Goal: Ask a question

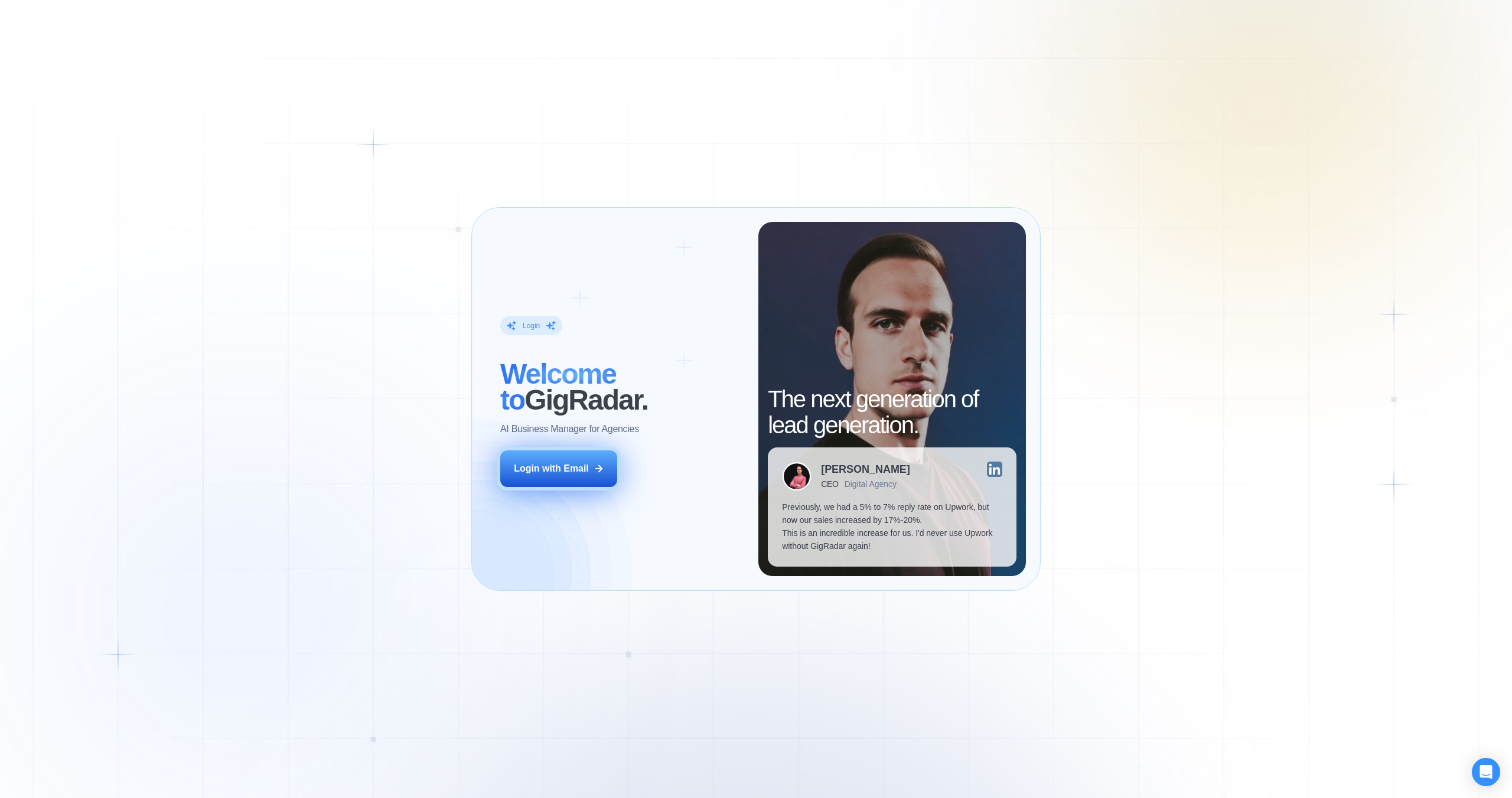
click at [600, 464] on icon at bounding box center [599, 469] width 11 height 11
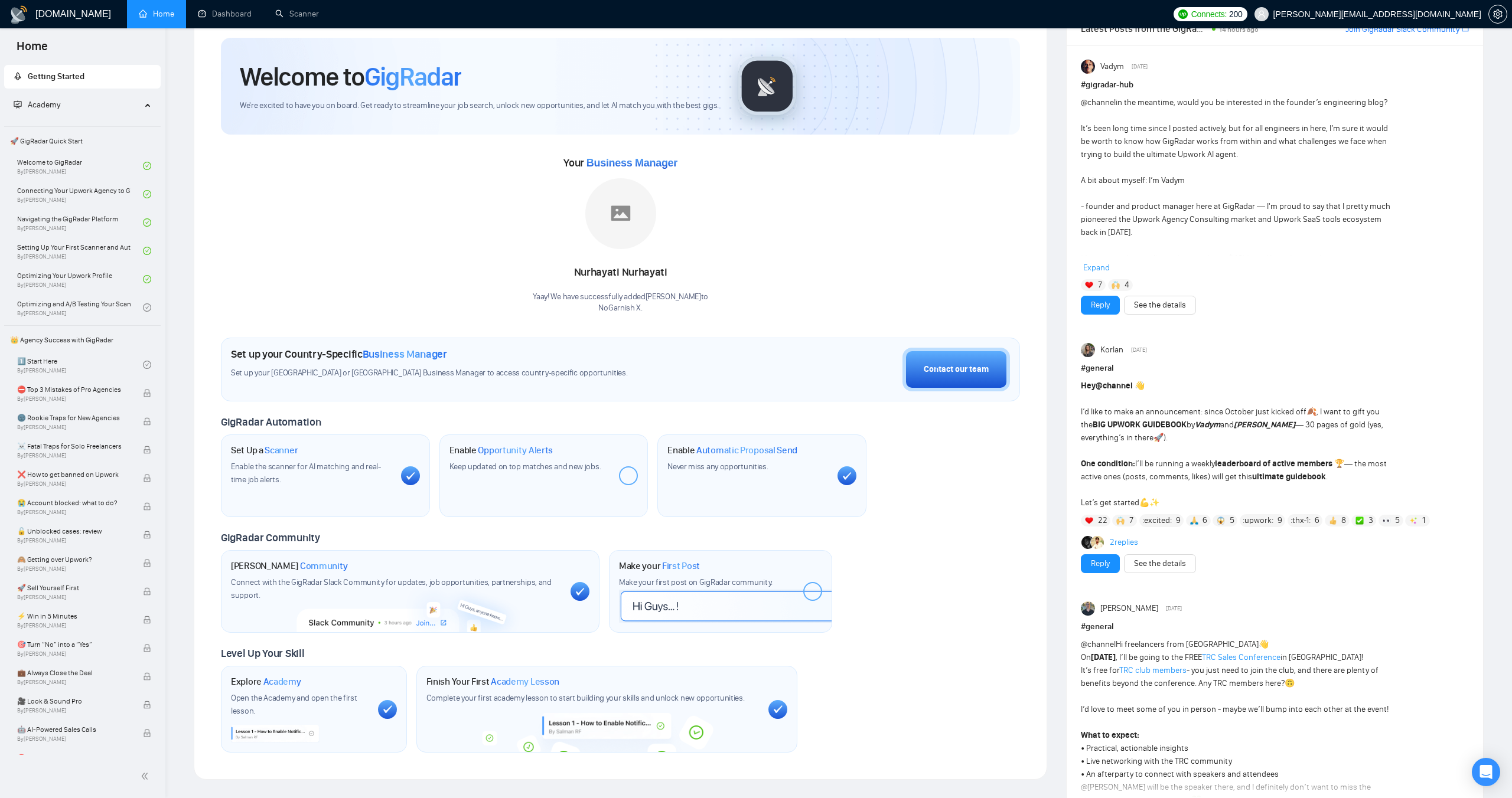
scroll to position [39, 0]
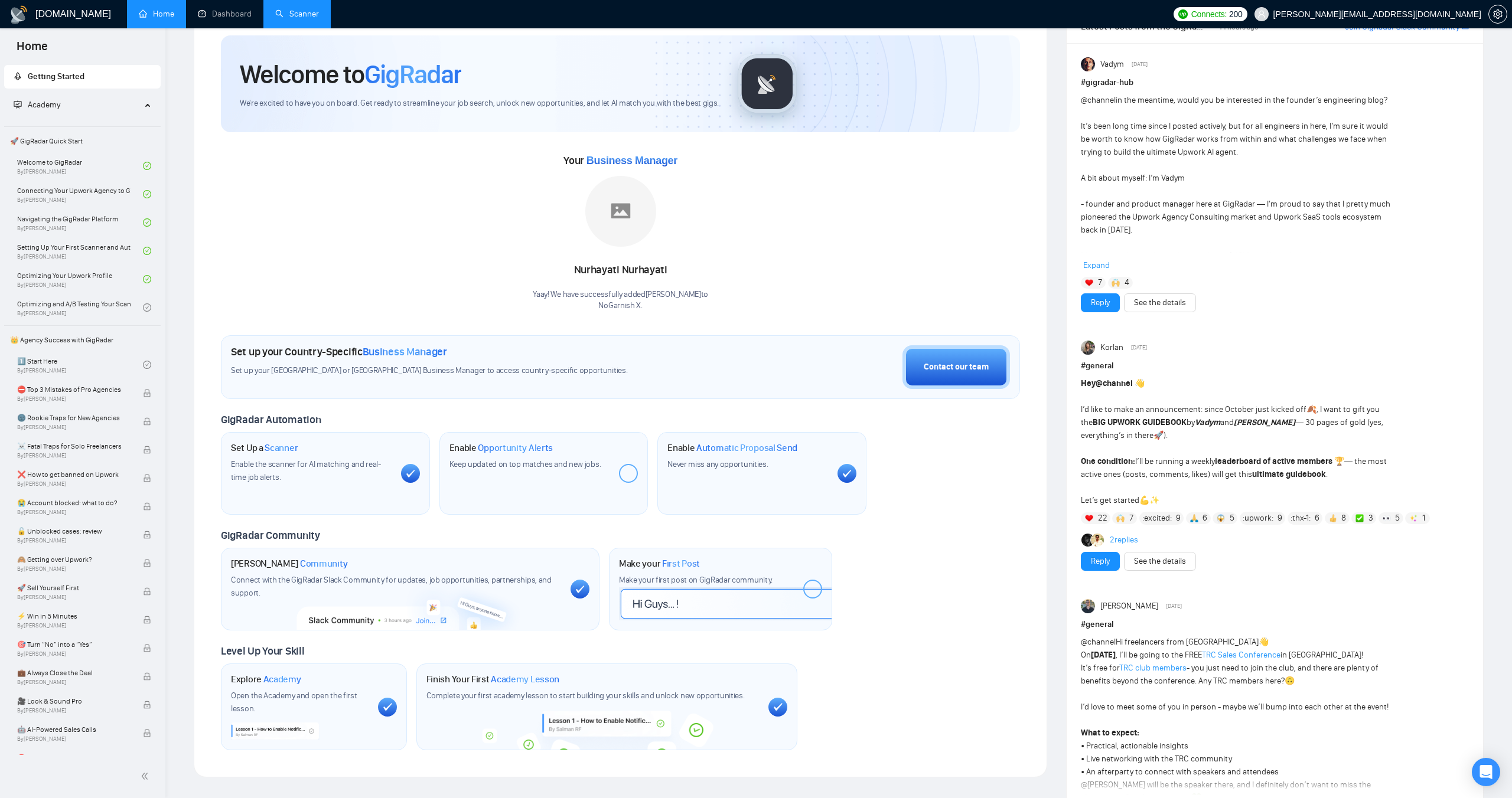
click at [298, 15] on link "Scanner" at bounding box center [297, 14] width 43 height 10
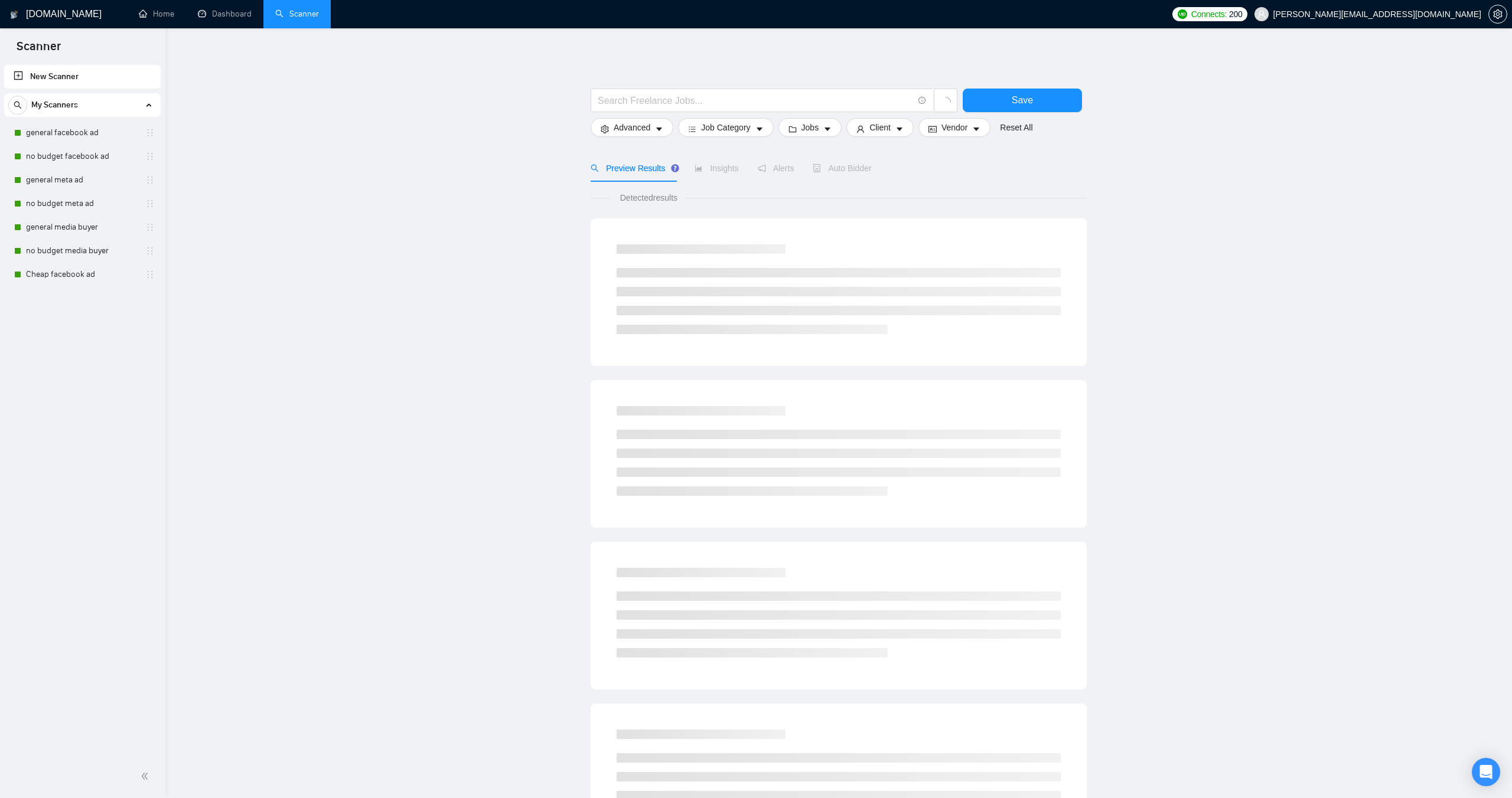
click at [1431, 20] on span "[PERSON_NAME][EMAIL_ADDRESS][DOMAIN_NAME]" at bounding box center [1368, 14] width 241 height 38
click at [153, 18] on link "Home" at bounding box center [156, 14] width 35 height 10
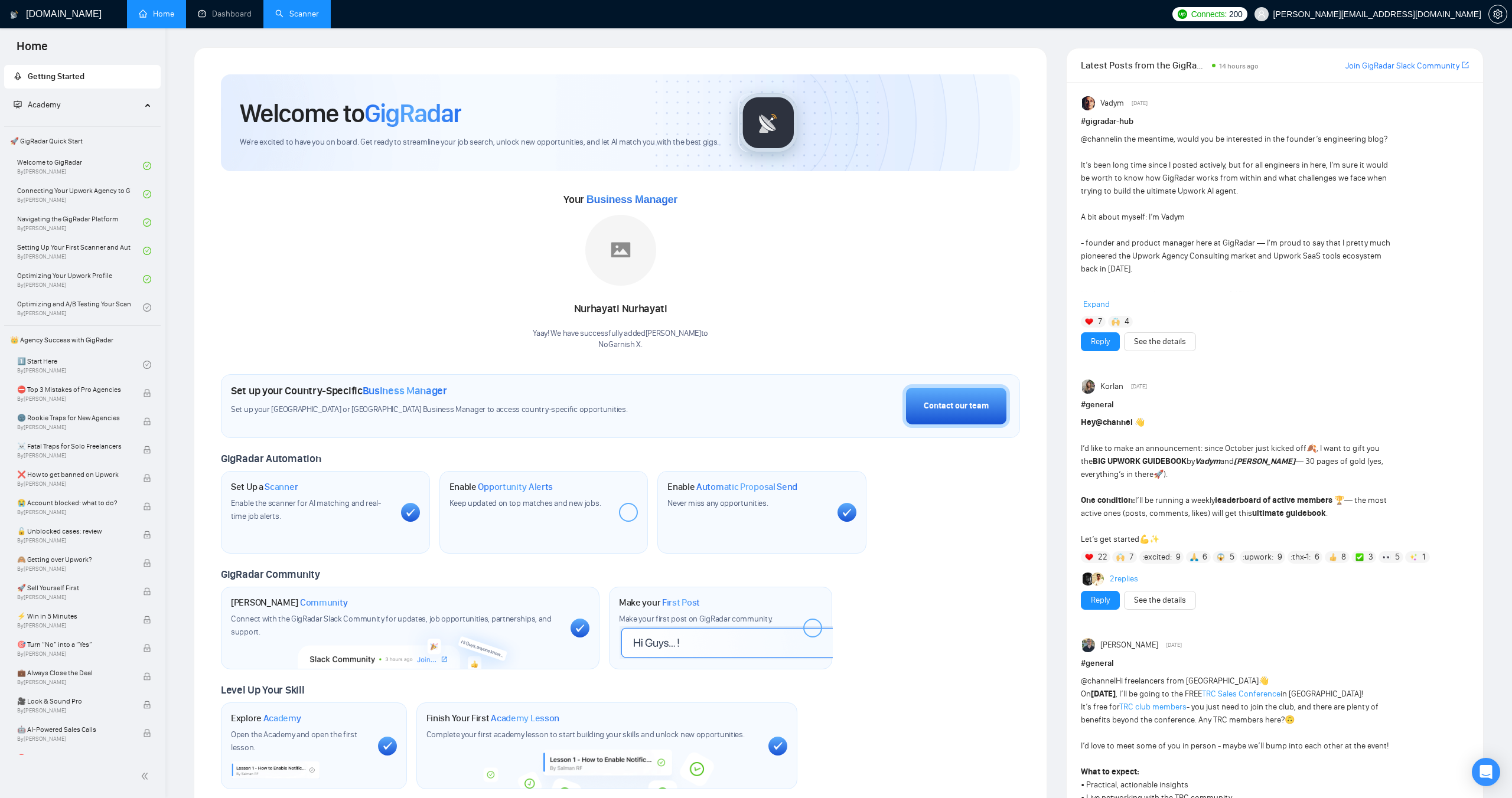
click at [122, 104] on span "Academy" at bounding box center [77, 105] width 128 height 24
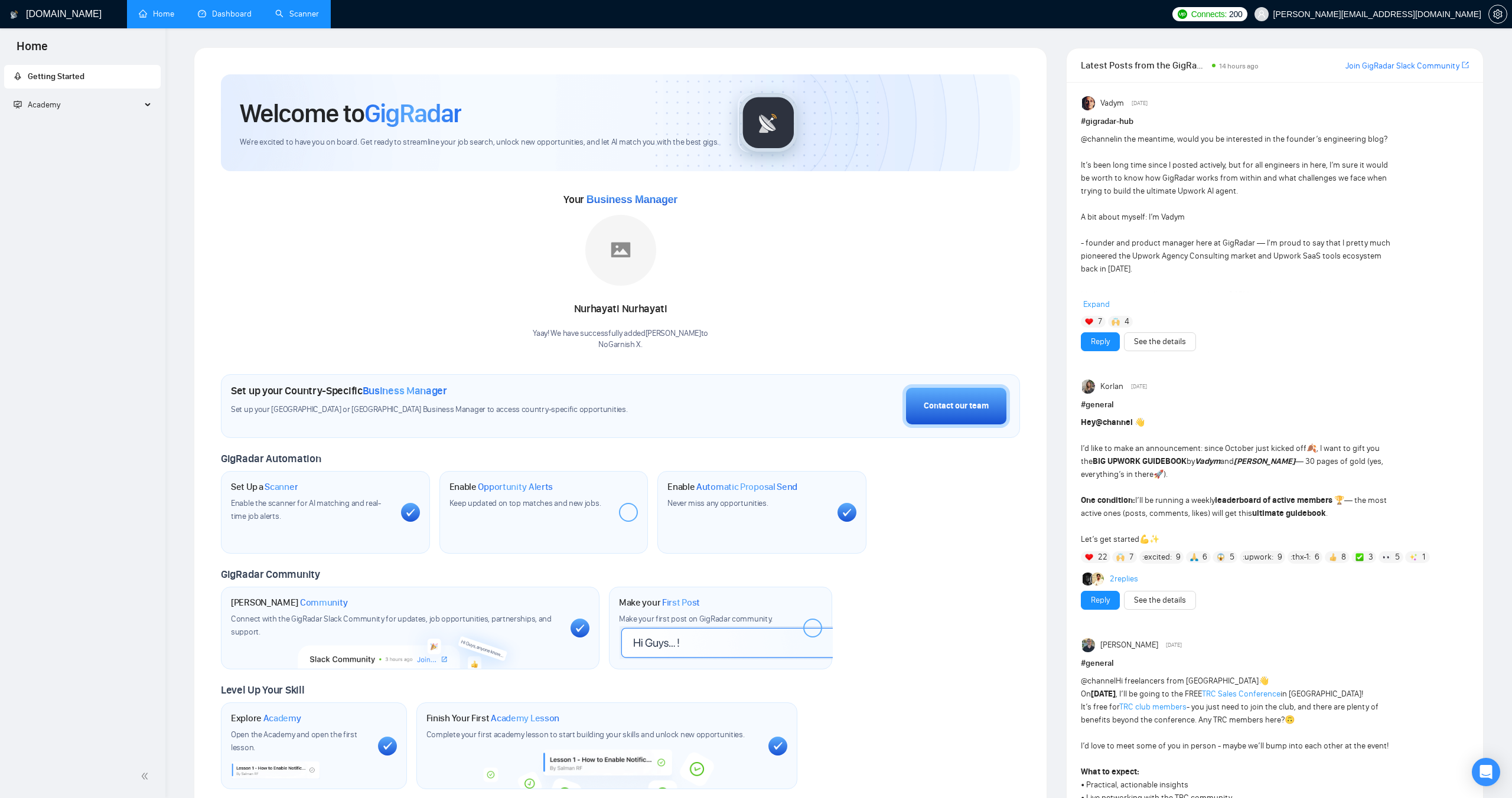
click at [215, 13] on link "Dashboard" at bounding box center [225, 14] width 54 height 10
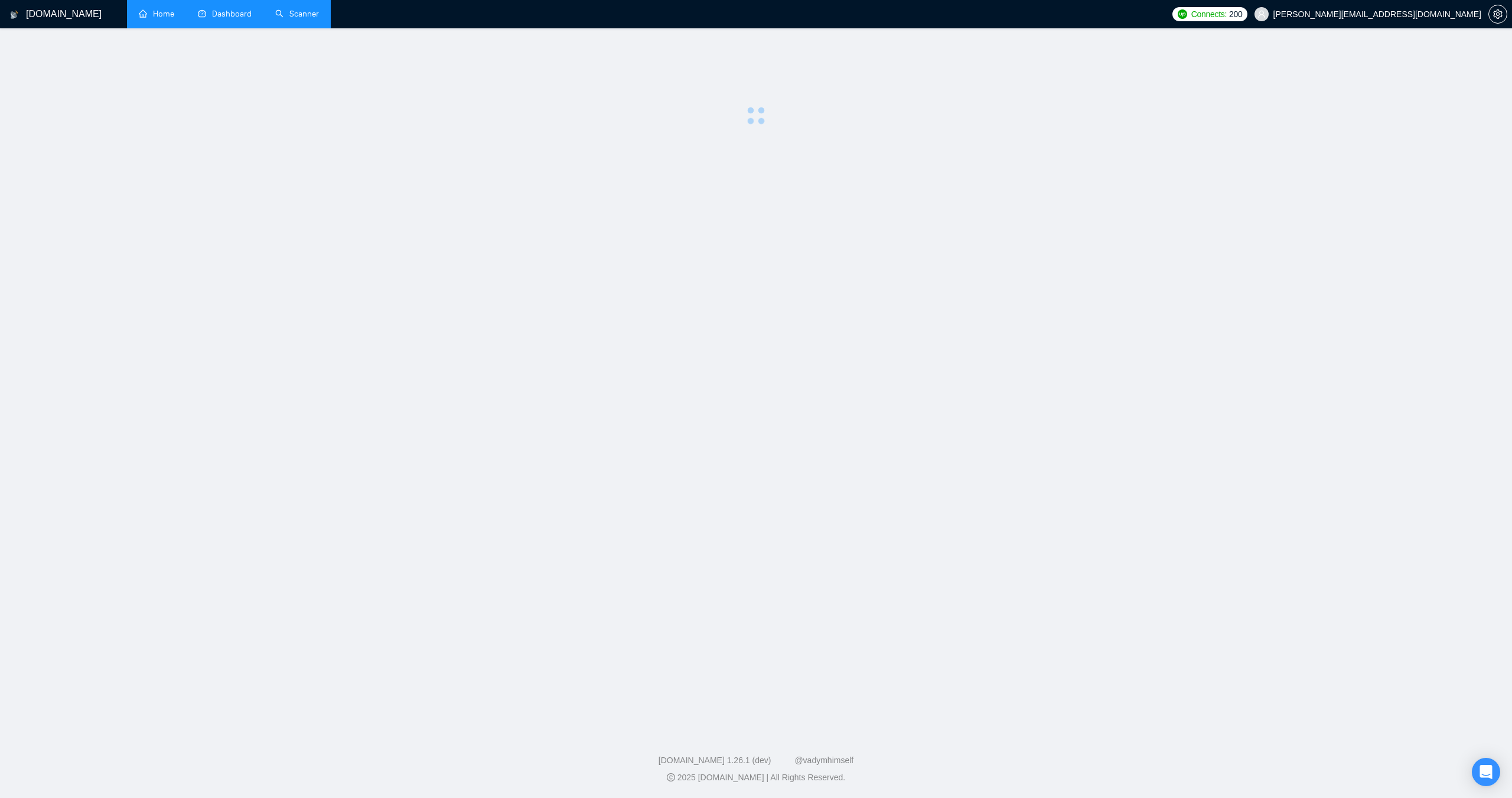
click at [293, 11] on link "Scanner" at bounding box center [297, 14] width 43 height 10
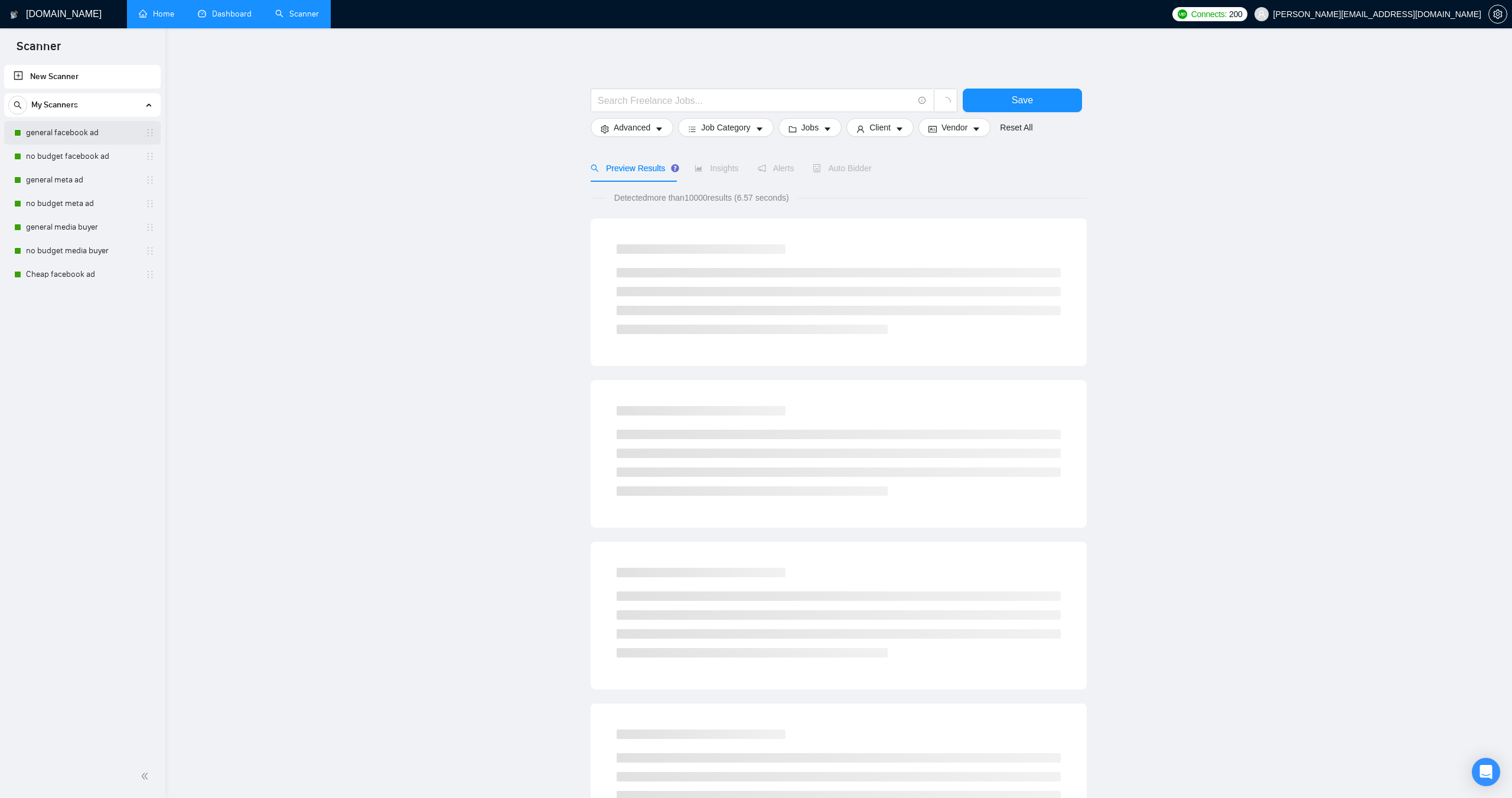
click at [26, 126] on link "general facebook ad" at bounding box center [82, 133] width 112 height 24
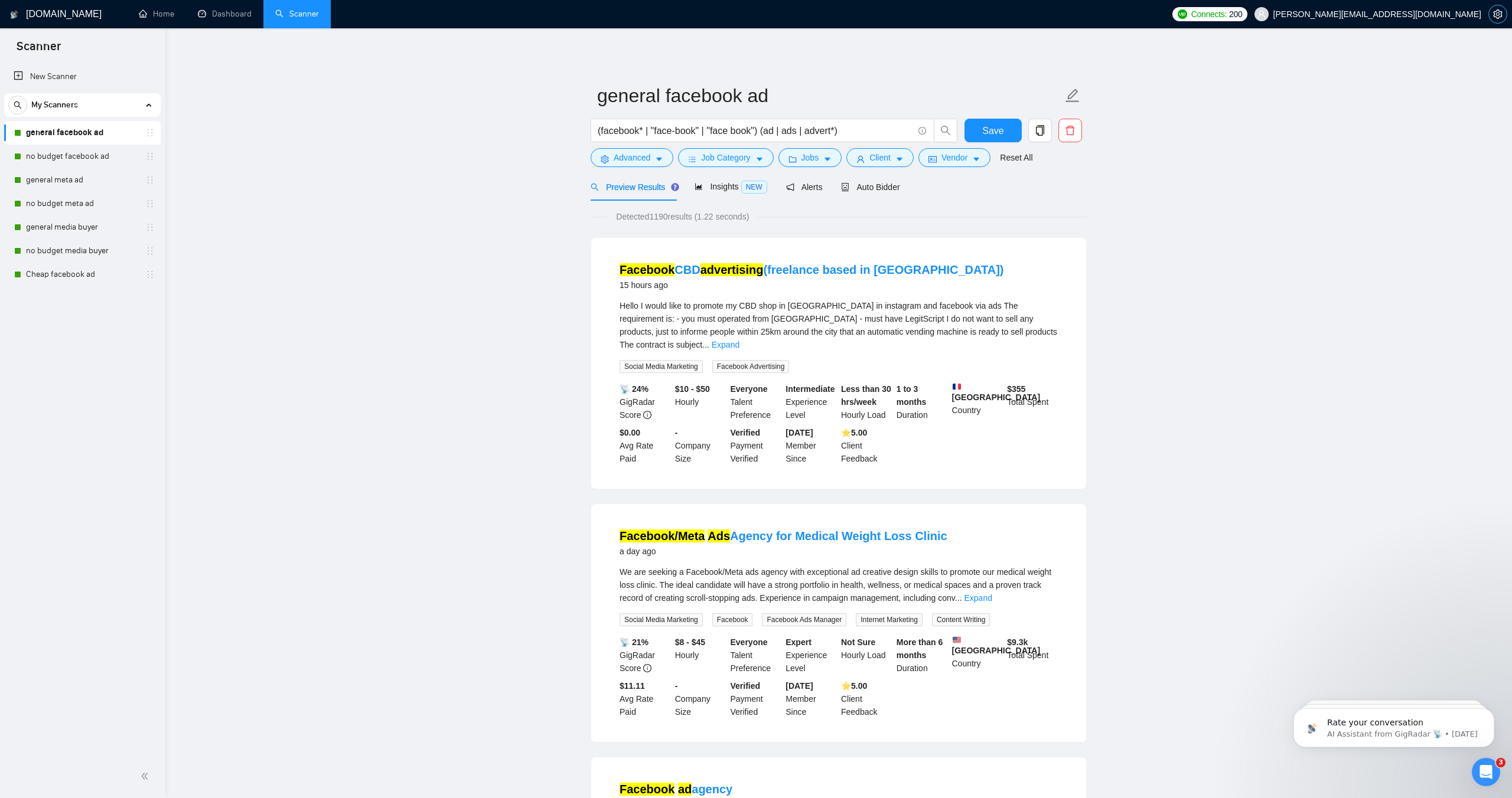
click at [1496, 19] on icon "setting" at bounding box center [1498, 14] width 10 height 10
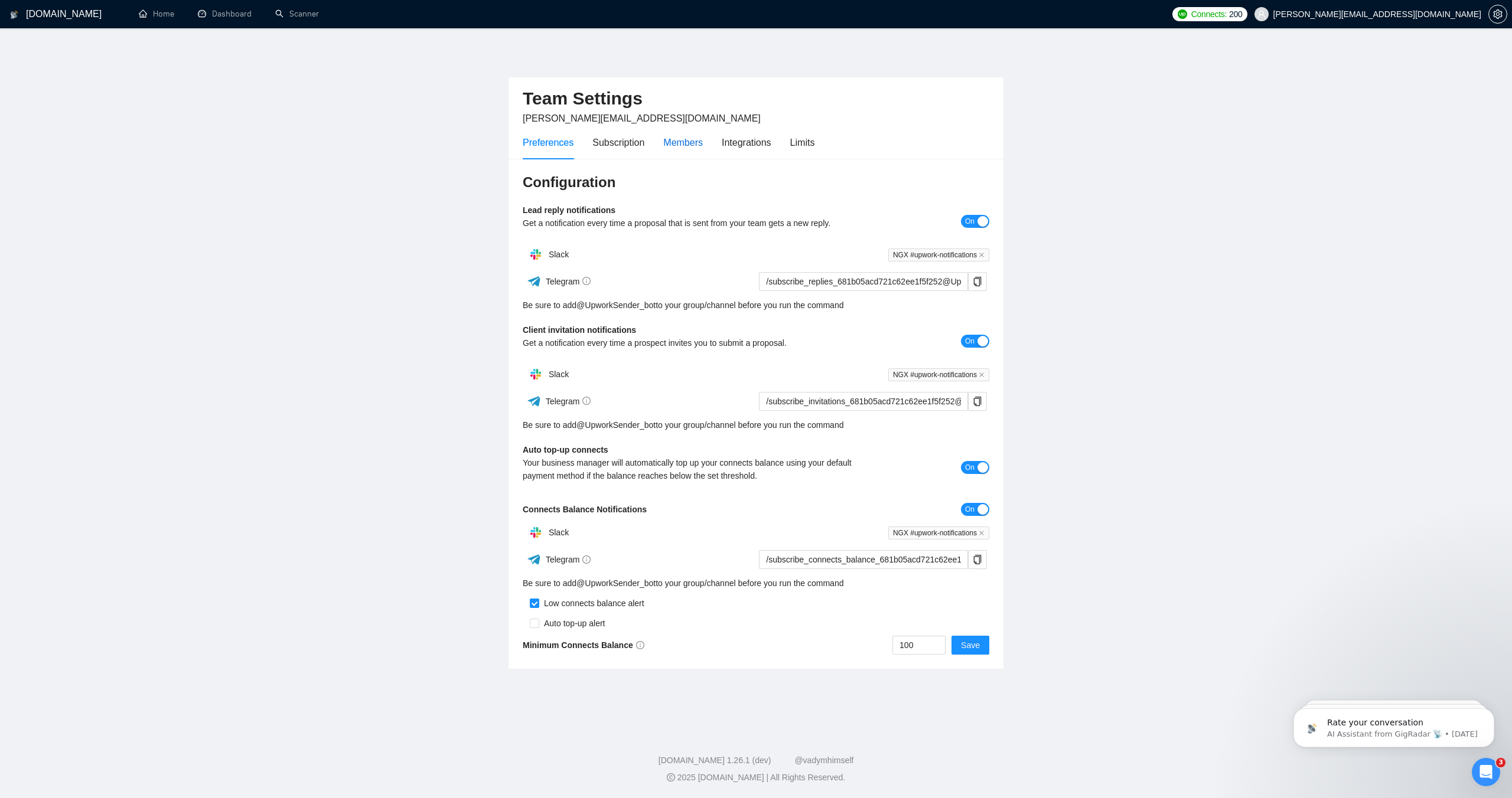
click at [694, 149] on div "Members" at bounding box center [683, 142] width 40 height 15
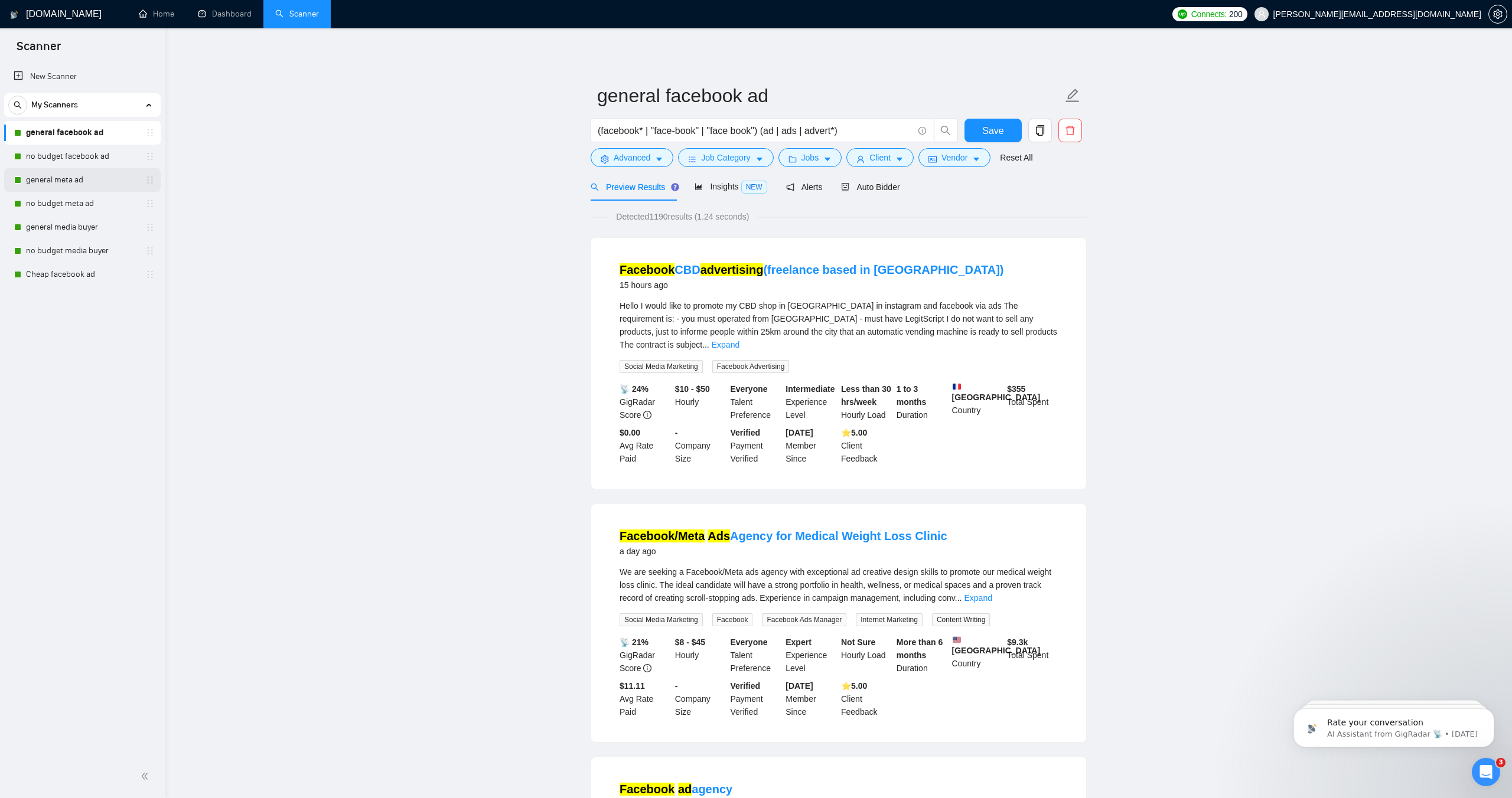
click at [56, 170] on link "general meta ad" at bounding box center [82, 180] width 112 height 24
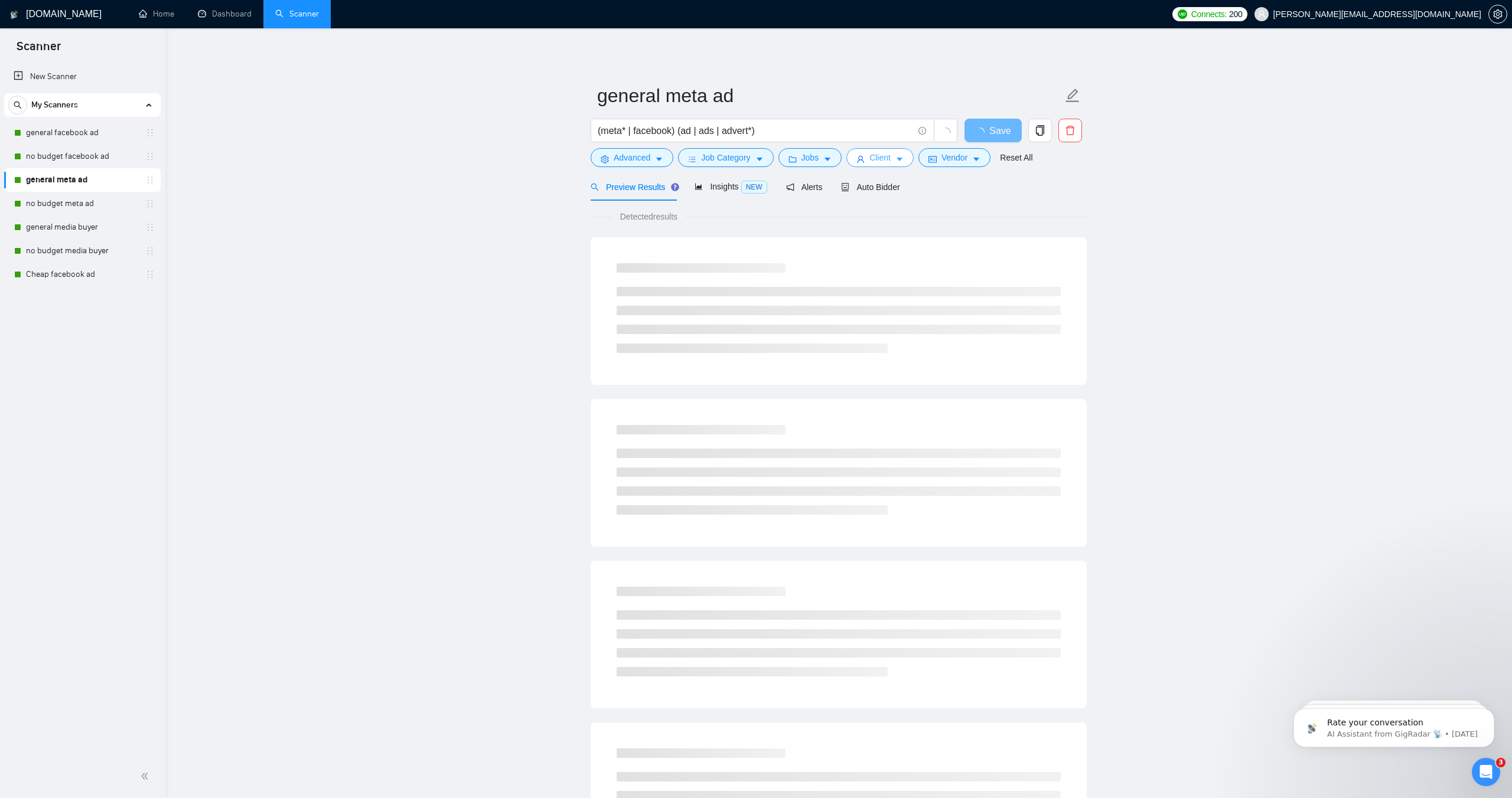
click at [901, 159] on icon "caret-down" at bounding box center [899, 159] width 8 height 8
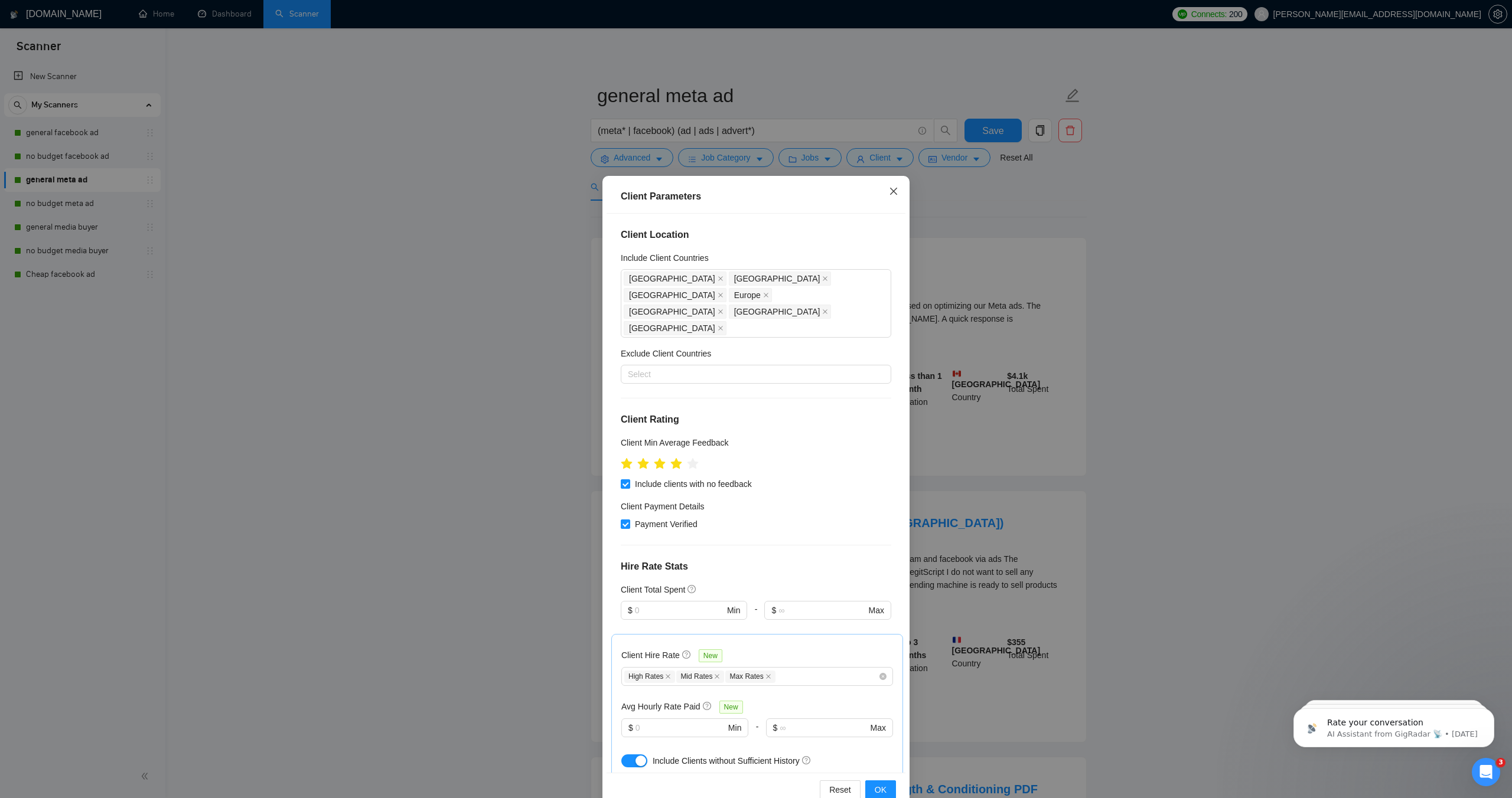
click at [892, 195] on icon "close" at bounding box center [894, 191] width 10 height 10
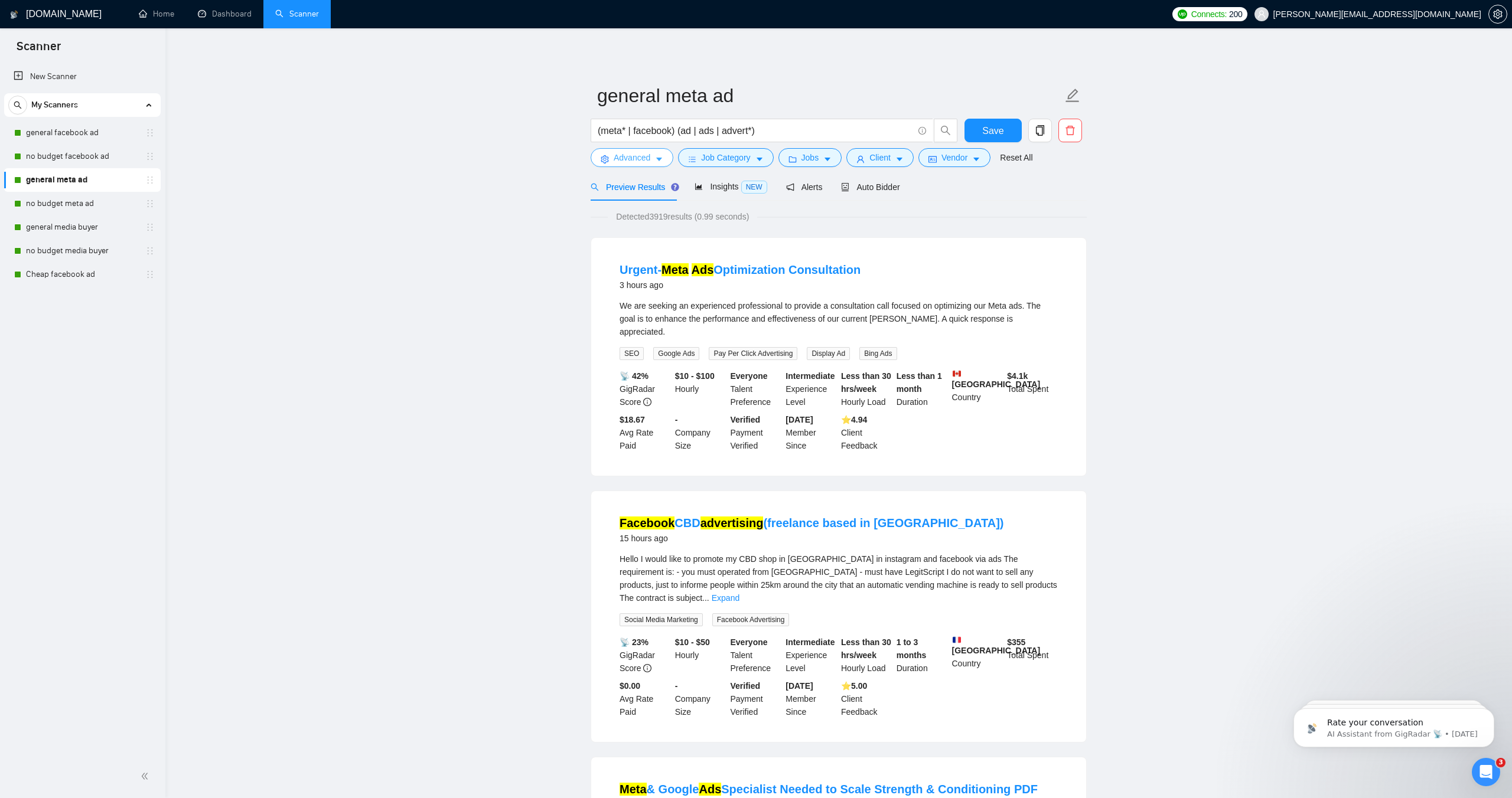
click at [657, 162] on icon "caret-down" at bounding box center [659, 159] width 8 height 8
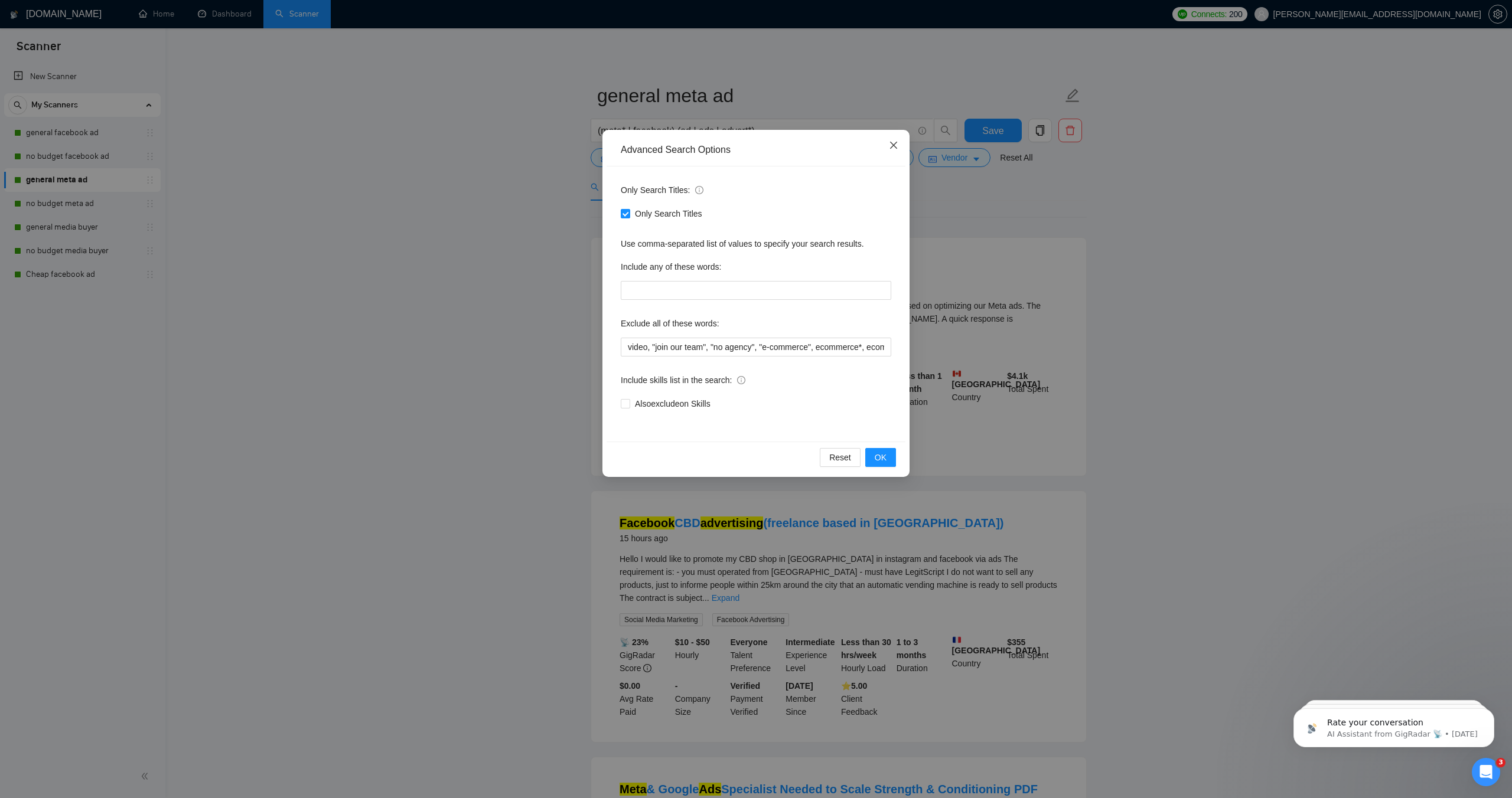
click at [892, 147] on icon "close" at bounding box center [894, 145] width 7 height 7
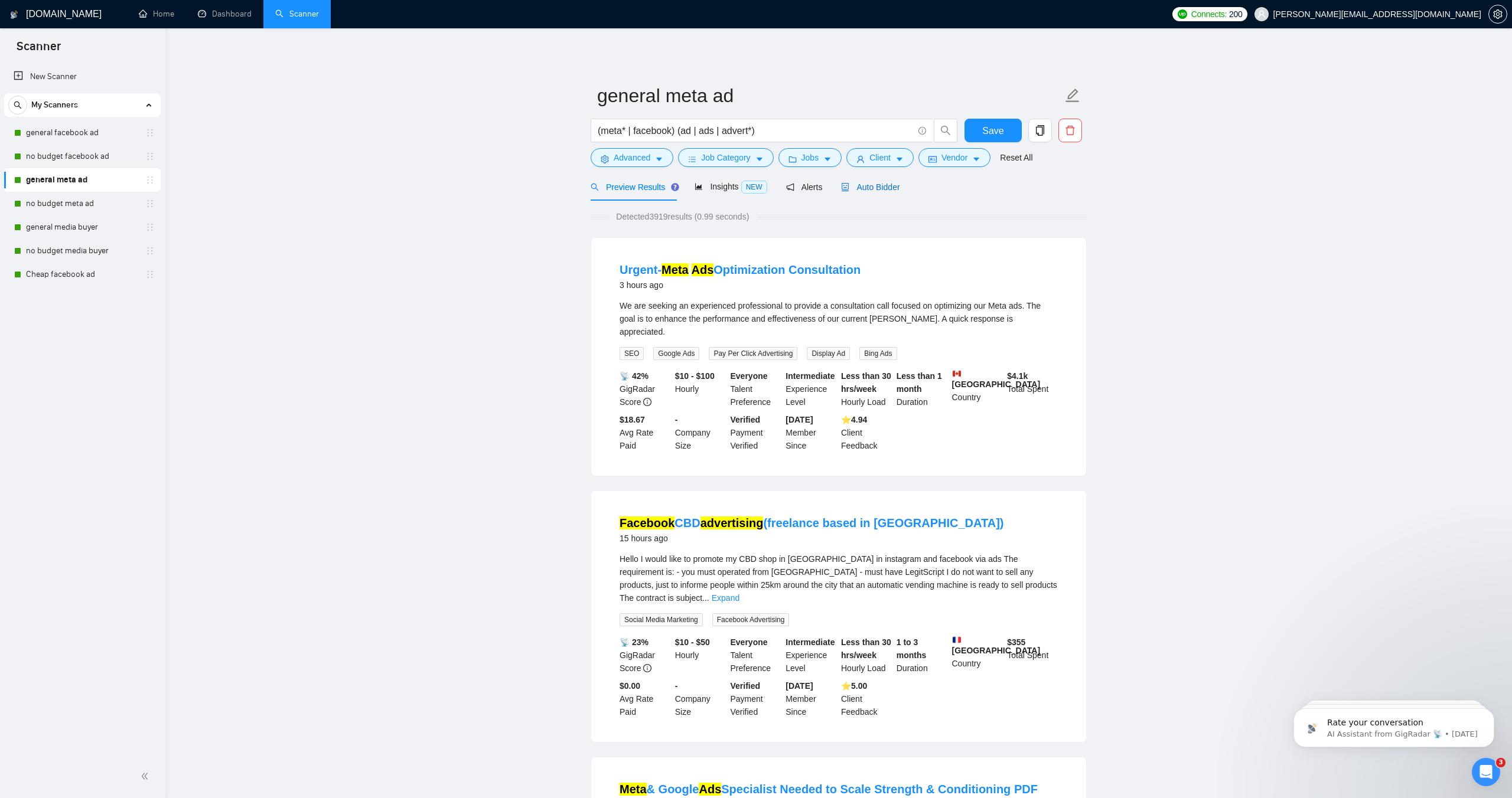
click at [875, 189] on span "Auto Bidder" at bounding box center [871, 187] width 59 height 10
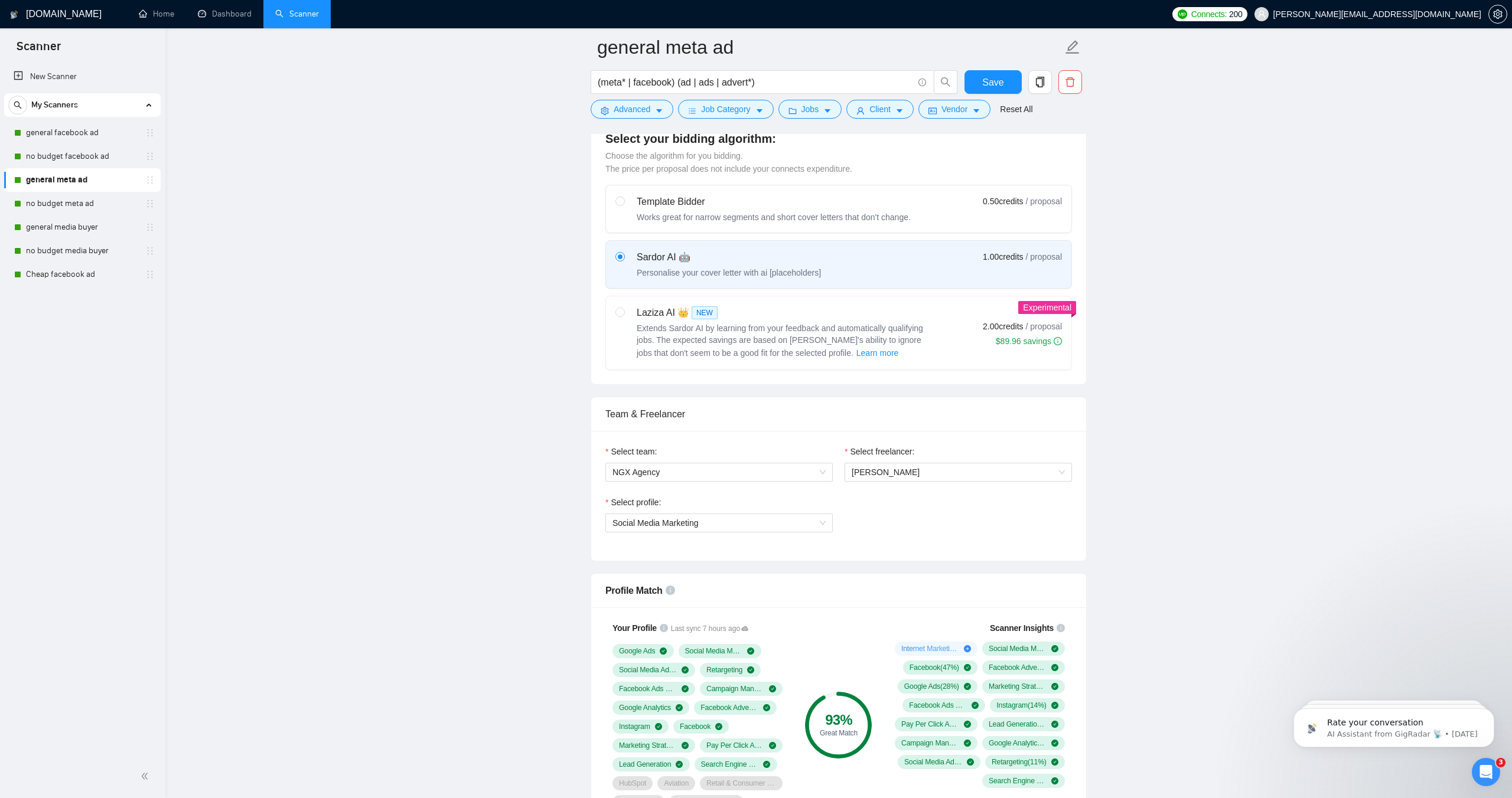
scroll to position [333, 0]
click at [899, 471] on span "[PERSON_NAME]" at bounding box center [886, 469] width 68 height 10
click at [942, 463] on span "[PERSON_NAME]" at bounding box center [959, 469] width 213 height 18
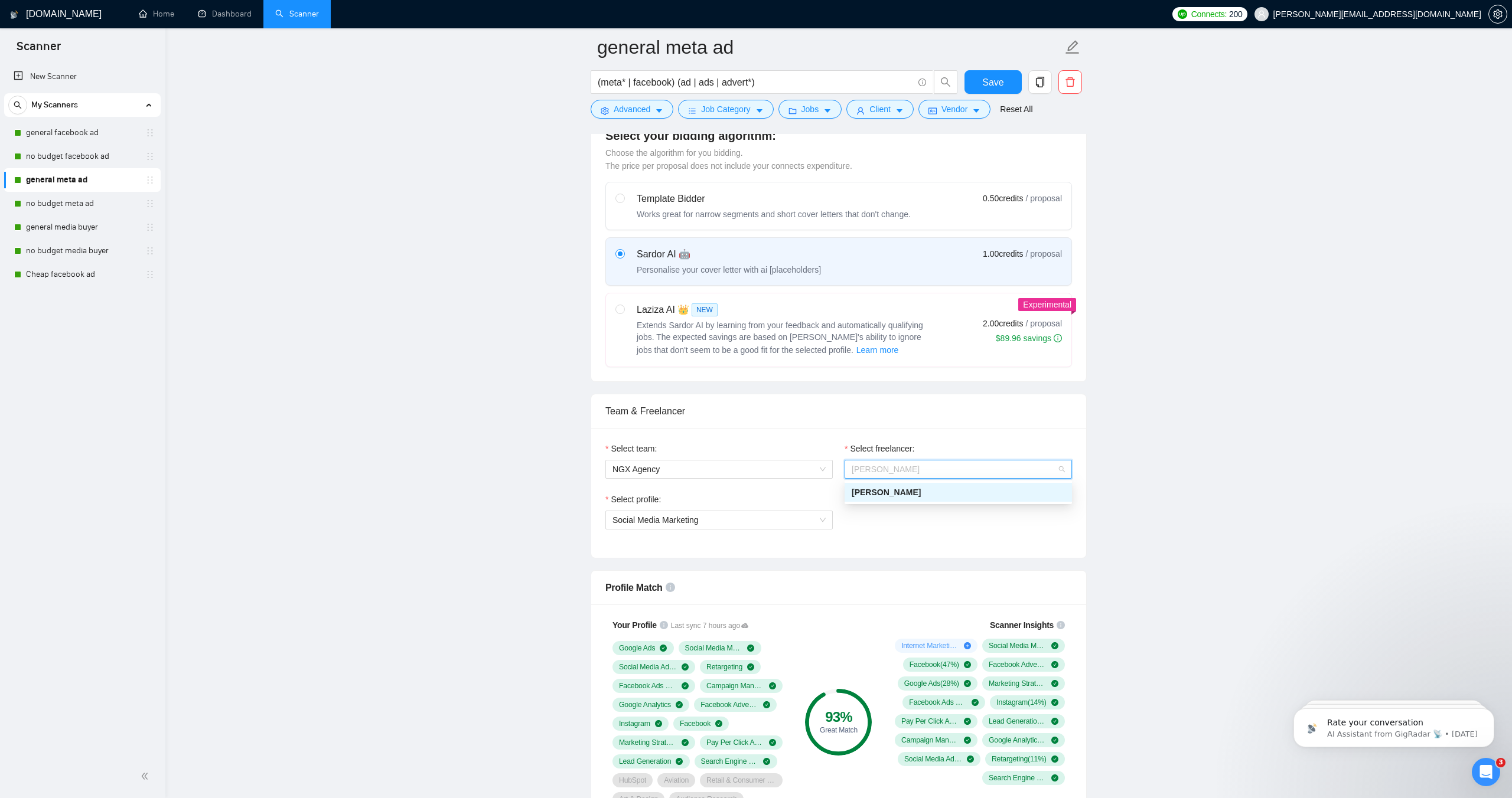
click at [1481, 774] on icon "Open Intercom Messenger" at bounding box center [1485, 771] width 20 height 20
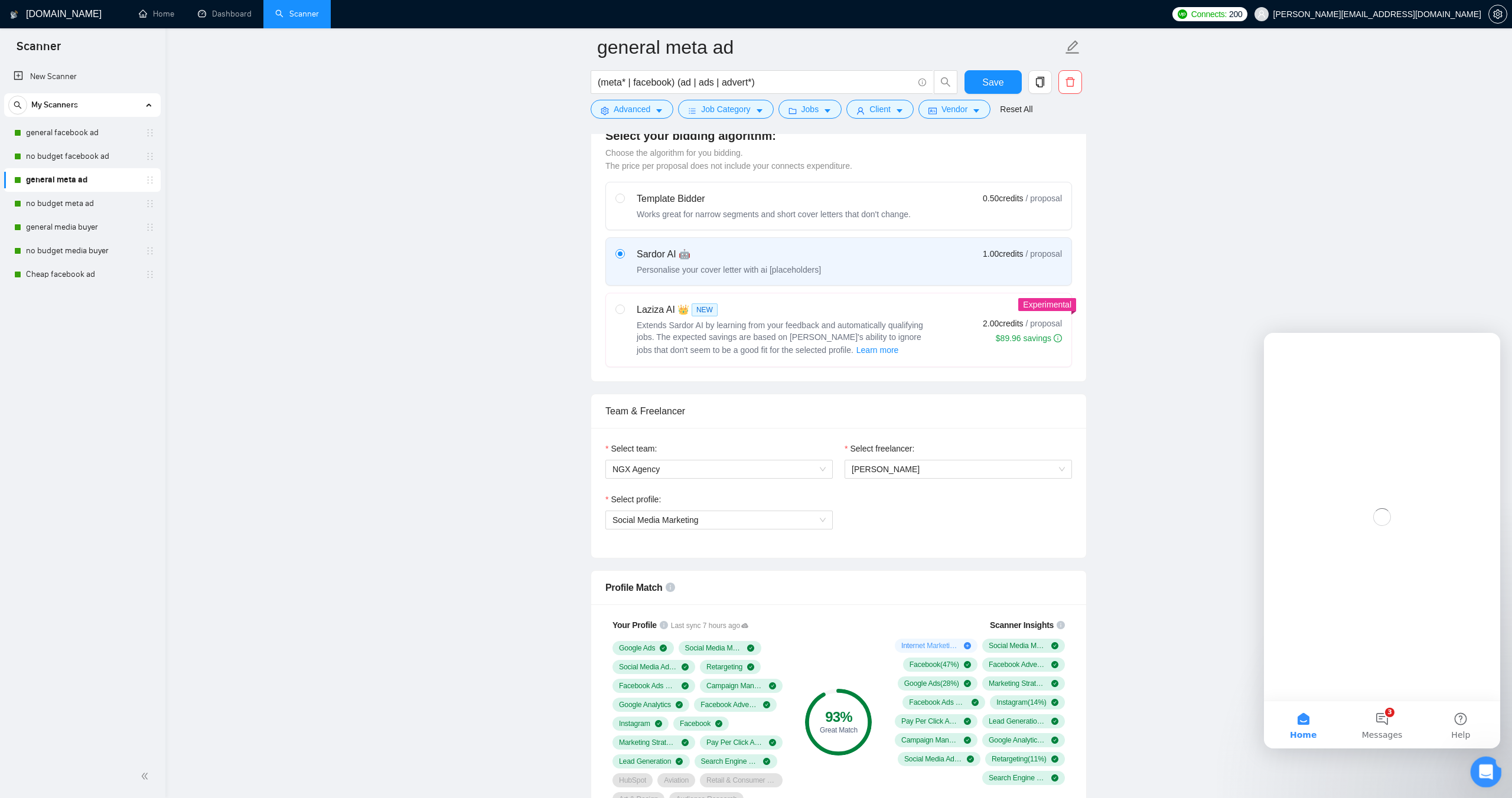
scroll to position [0, 0]
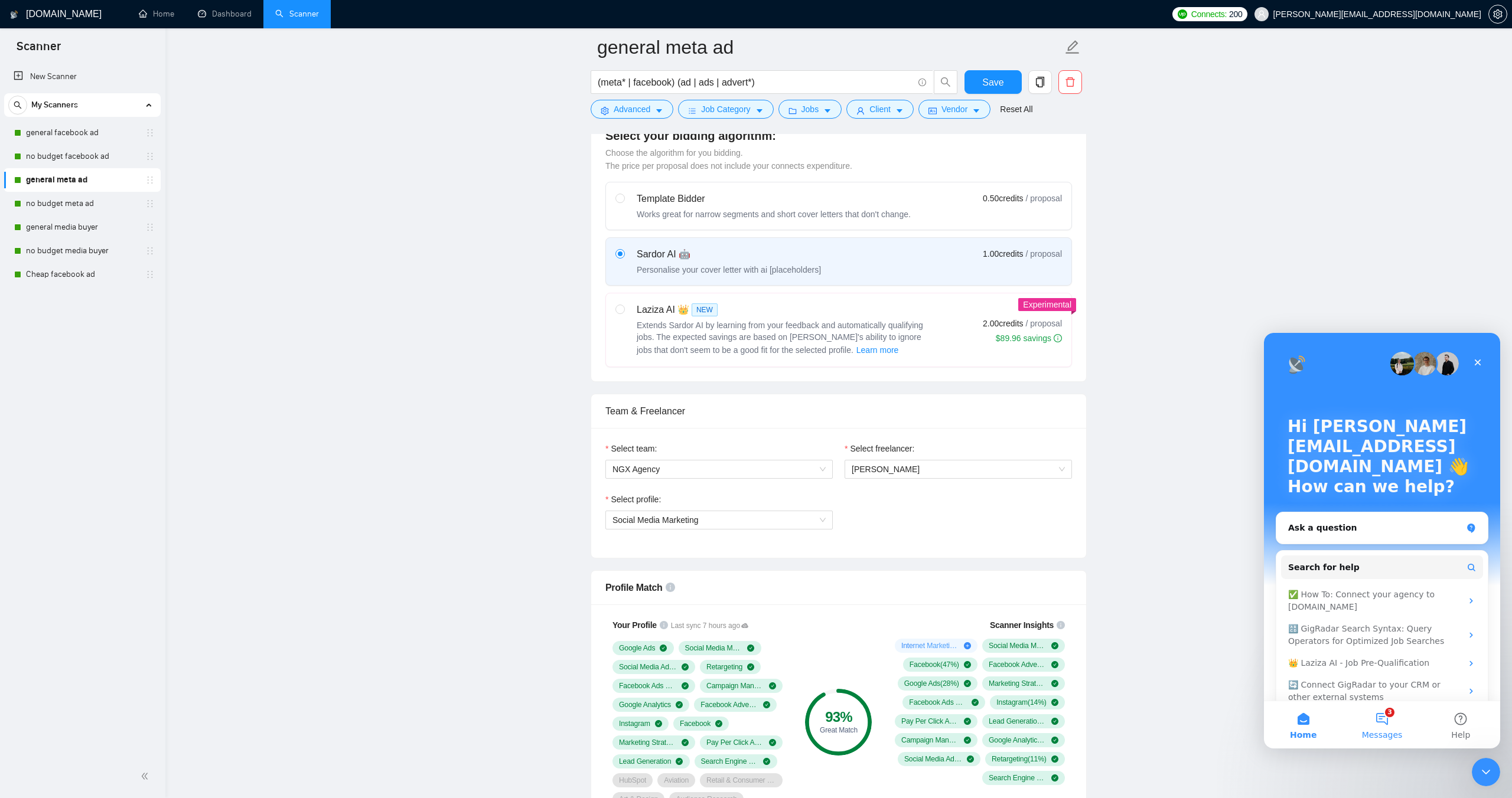
click at [1380, 723] on button "3 Messages" at bounding box center [1382, 725] width 79 height 47
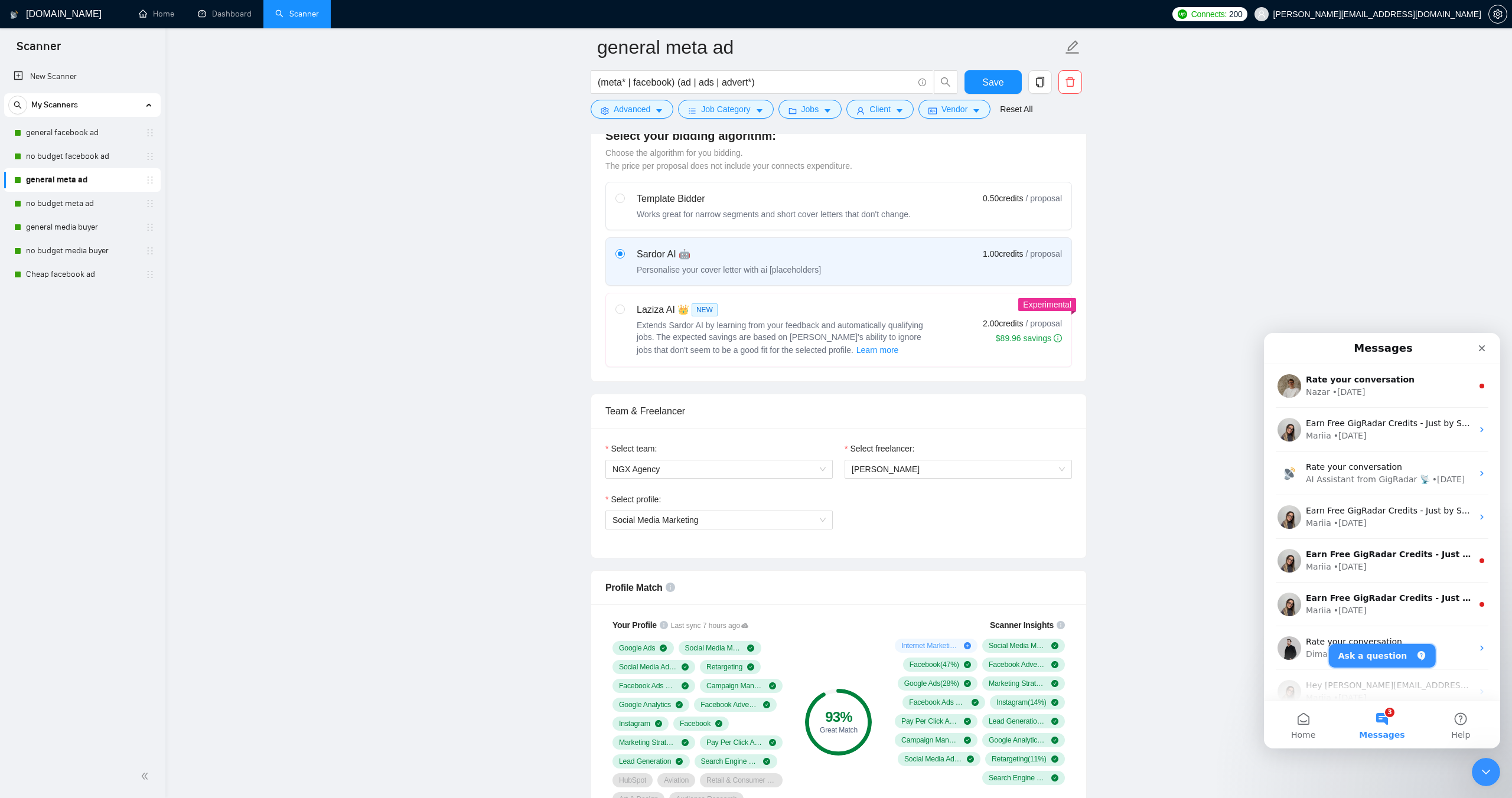
click at [1374, 656] on button "Ask a question" at bounding box center [1382, 656] width 107 height 24
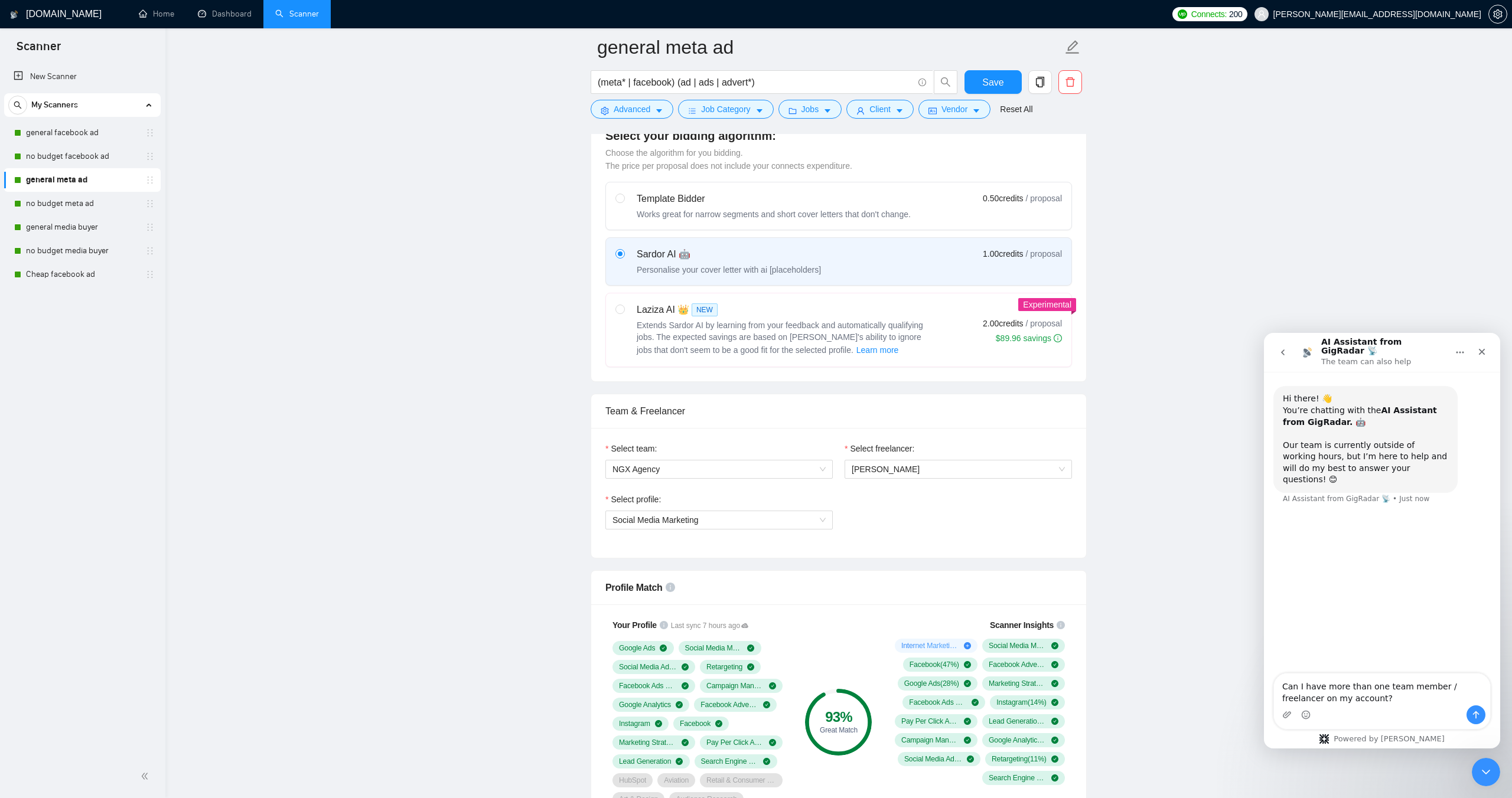
type textarea "Can I have more than one team member / freelancer on my account?"
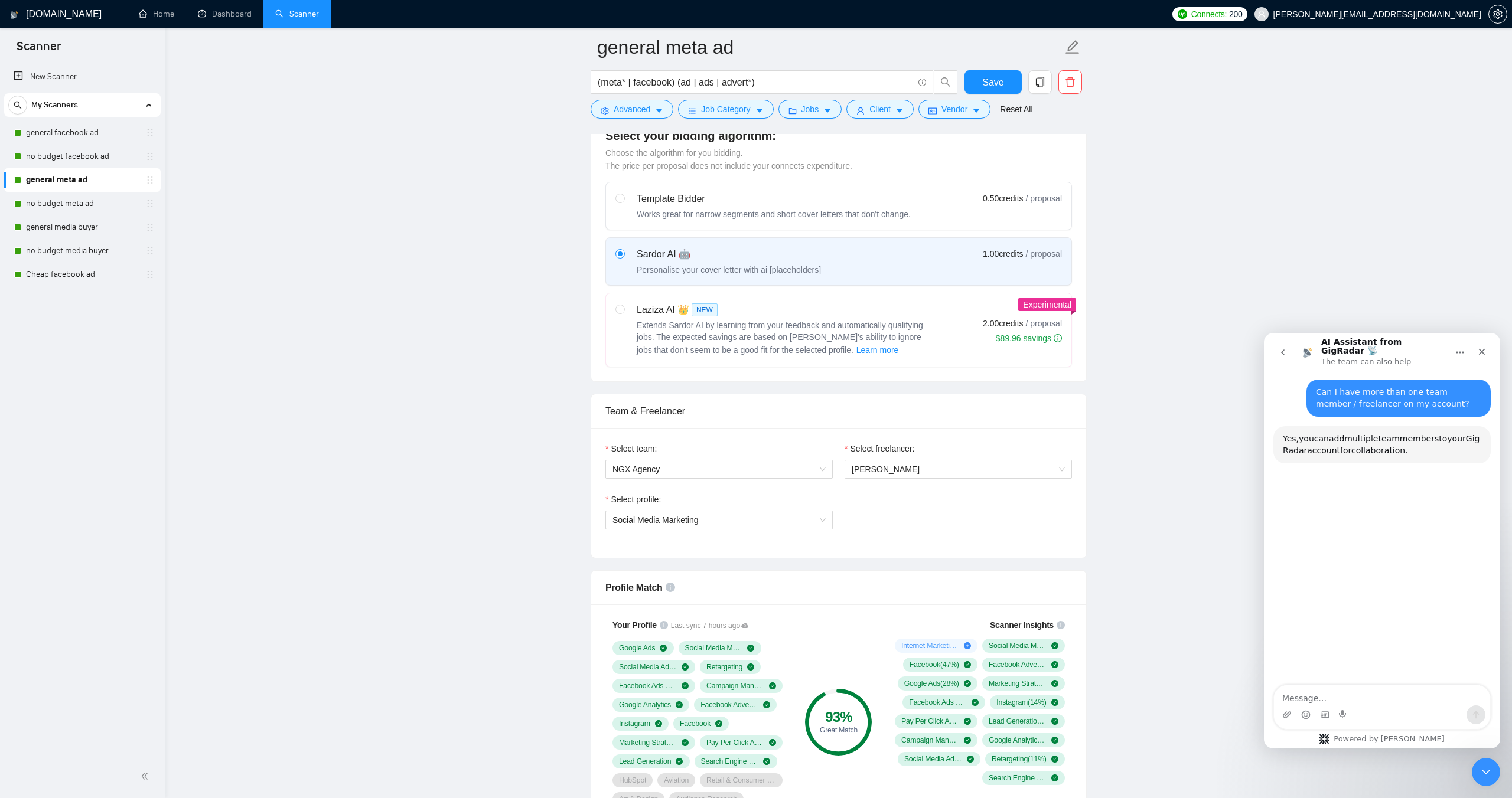
scroll to position [122, 0]
